Goal: Transaction & Acquisition: Purchase product/service

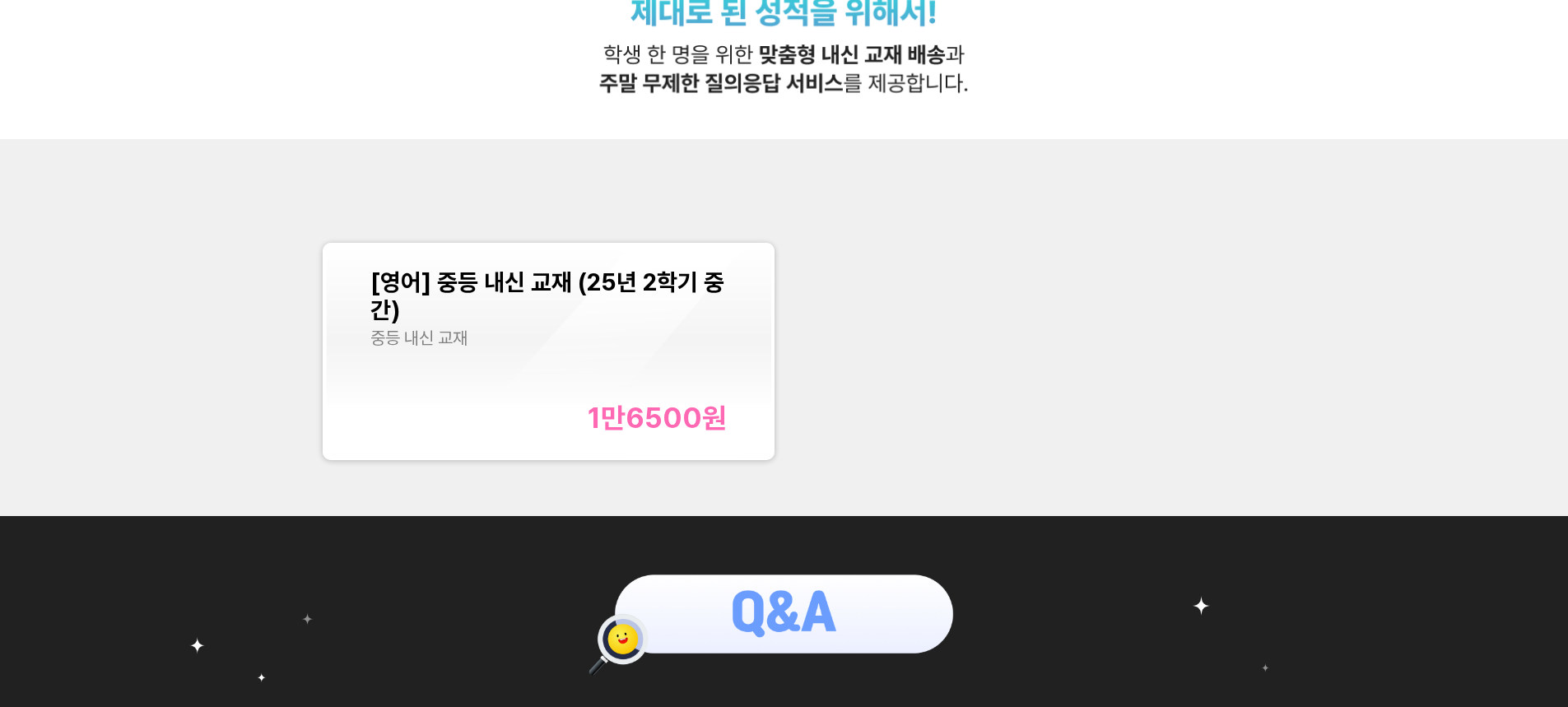
scroll to position [577, 0]
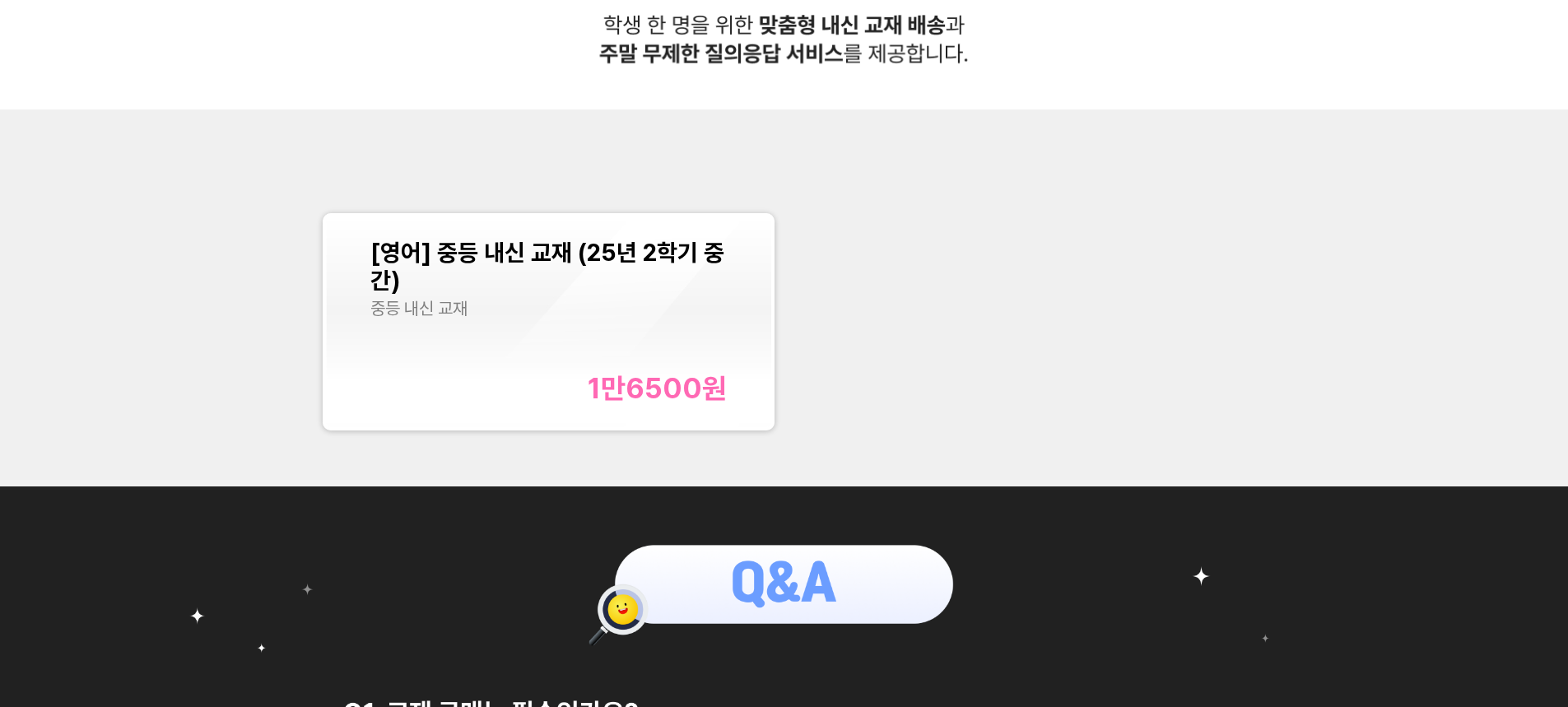
click at [679, 264] on span "[영어] 중등 내신 교재 (25년 2학기 중간)" at bounding box center [547, 266] width 354 height 56
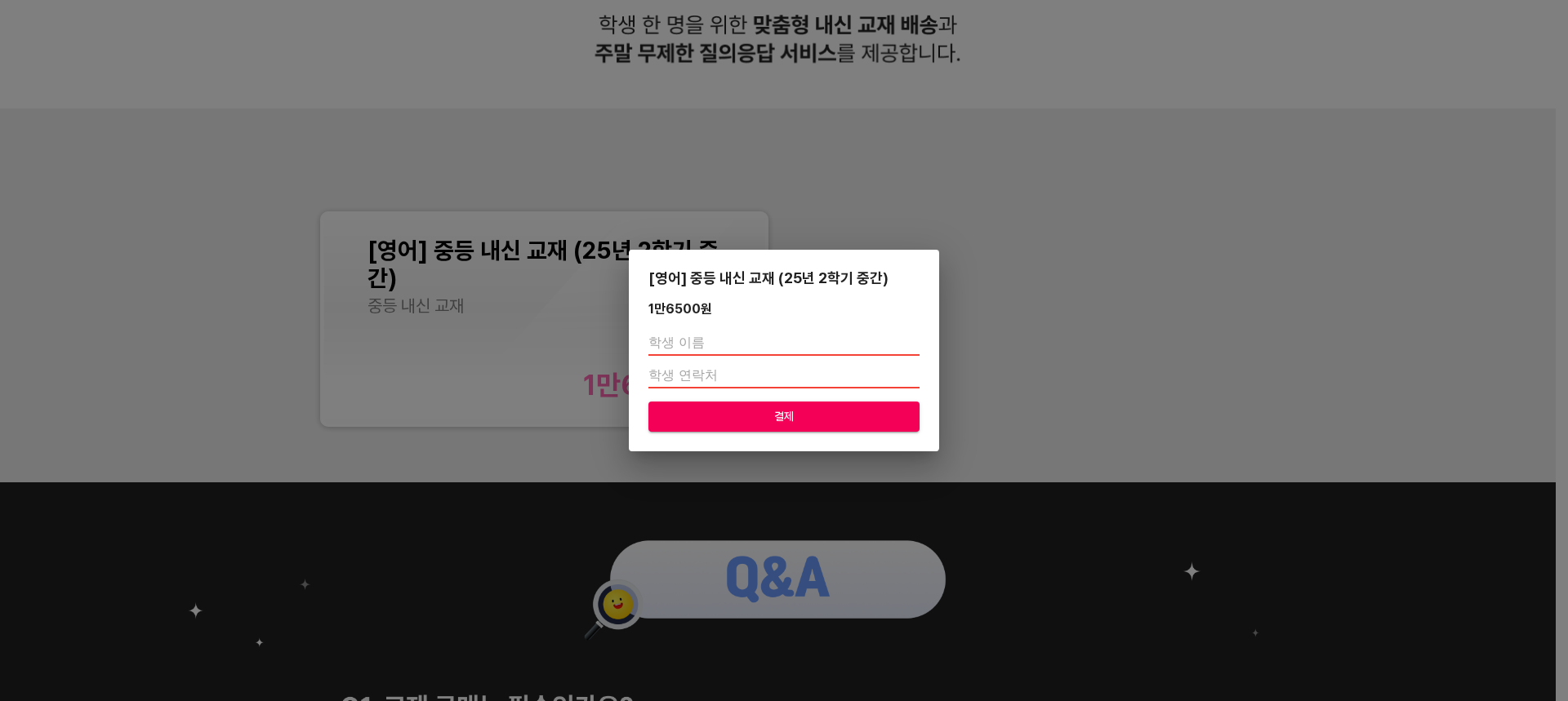
click at [729, 348] on input "text" at bounding box center [784, 343] width 272 height 26
type input "[PERSON_NAME]"
click at [692, 368] on input "number" at bounding box center [784, 376] width 272 height 26
click at [689, 374] on input "number" at bounding box center [784, 376] width 272 height 26
type input "01071376247"
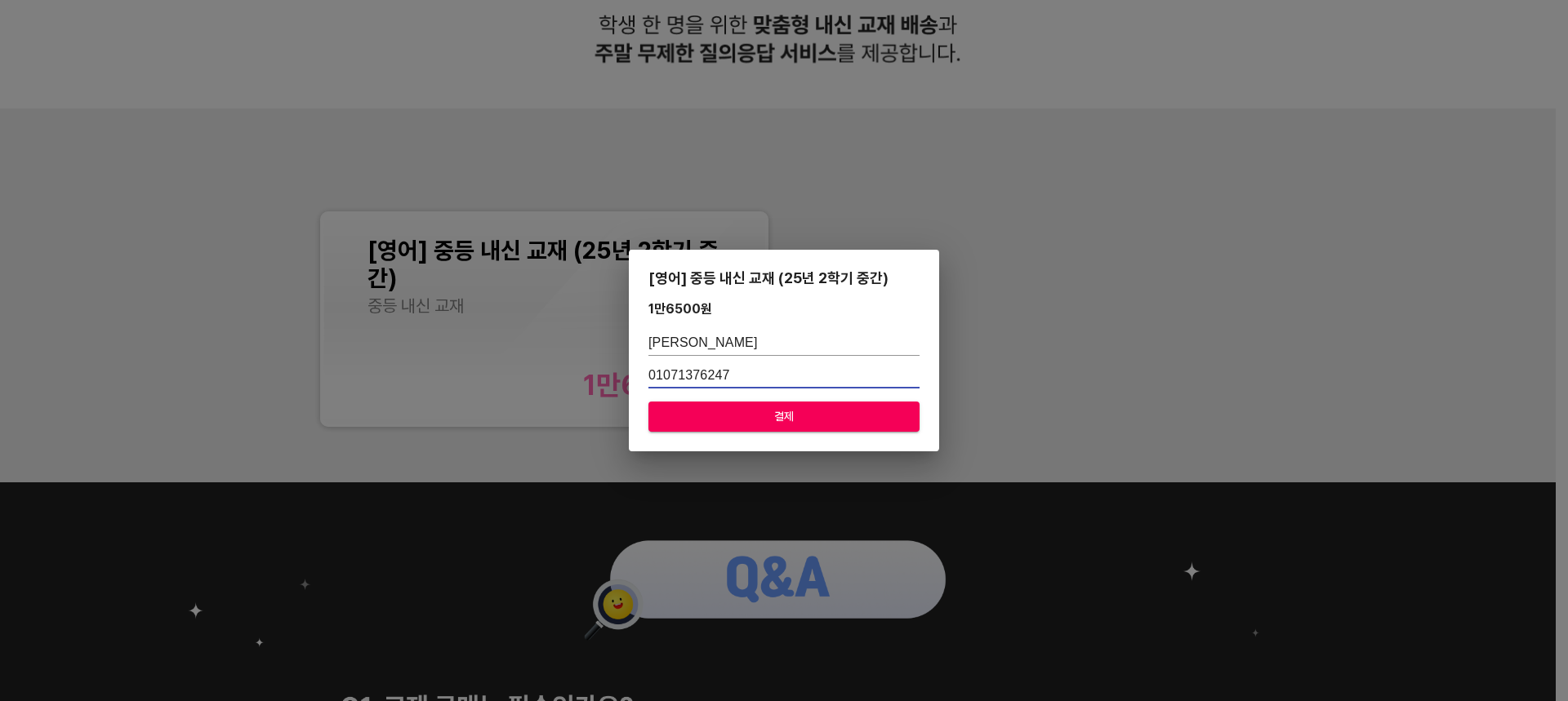
click at [782, 436] on div "[영어] 중등 내신 교재 (25년 2학기 중간) 1만6500 원 [PERSON_NAME] 01071376247 결제" at bounding box center [784, 351] width 310 height 202
click at [782, 423] on span "결제" at bounding box center [784, 416] width 245 height 21
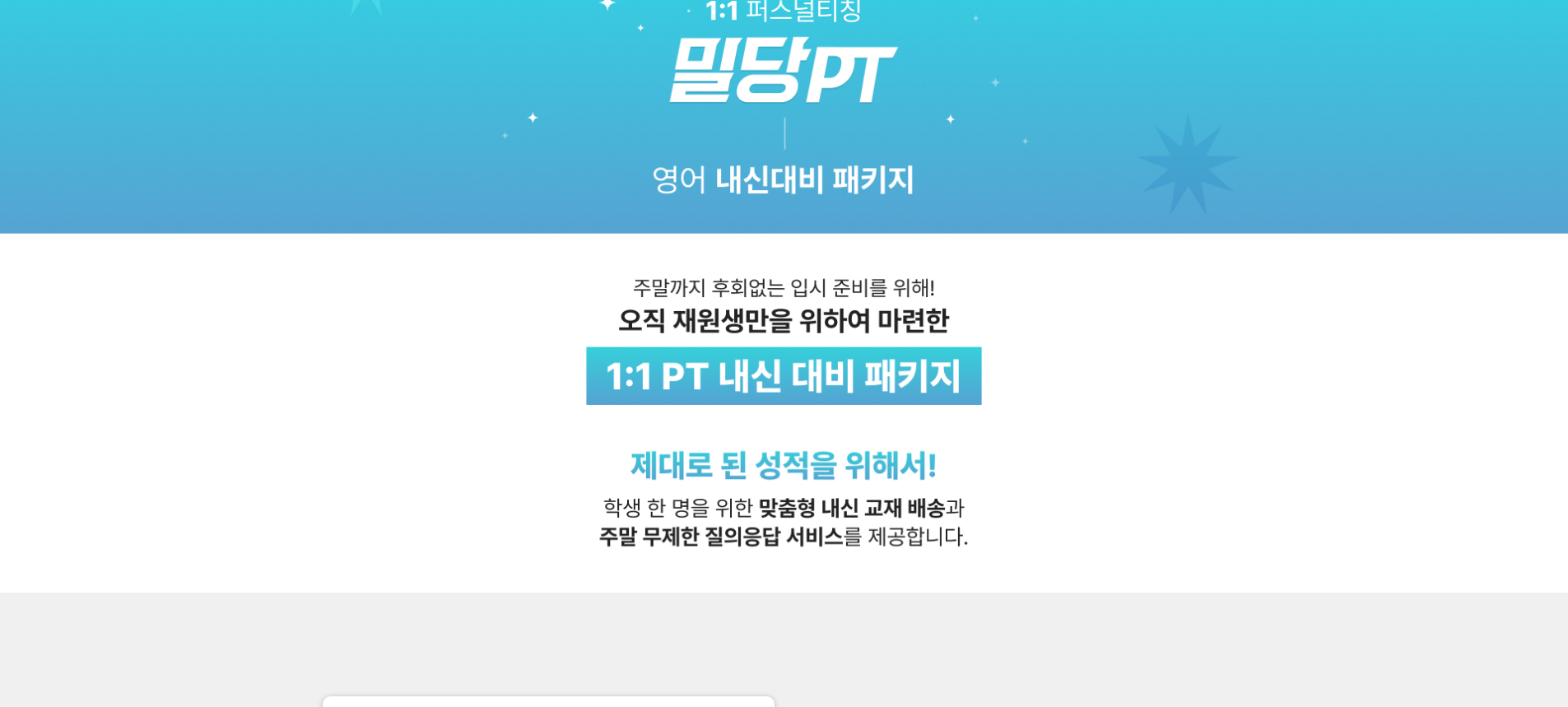
scroll to position [0, 0]
